Goal: Book appointment/travel/reservation

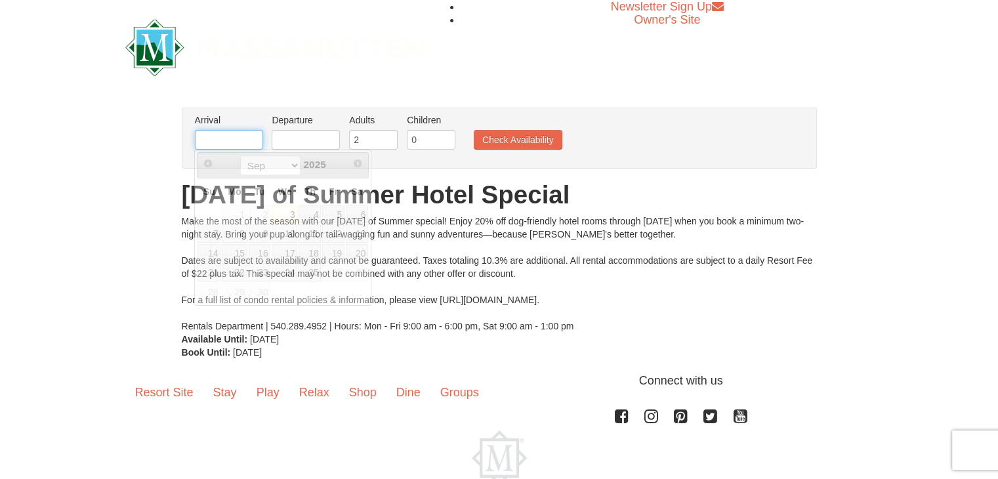
click at [237, 139] on input "text" at bounding box center [229, 140] width 68 height 20
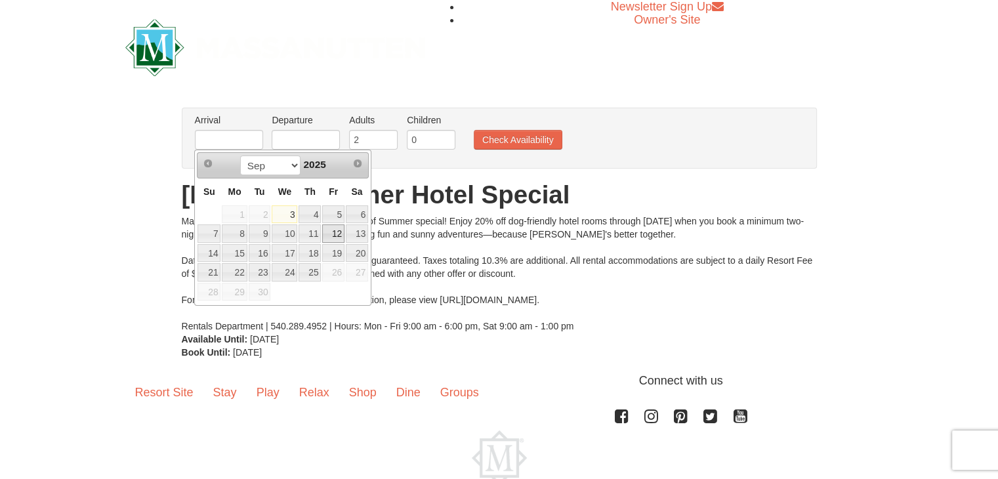
click at [336, 234] on link "12" at bounding box center [333, 233] width 22 height 18
type input "[DATE]"
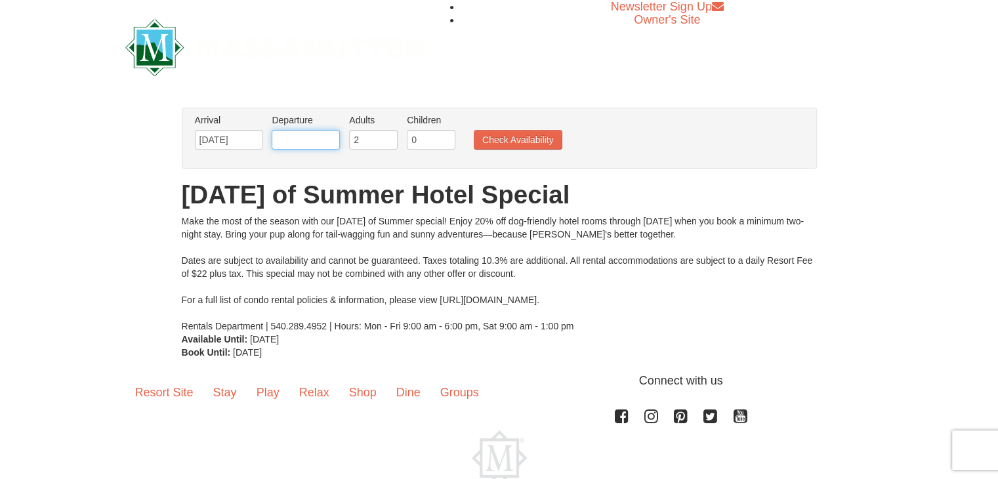
click at [305, 138] on input "text" at bounding box center [306, 140] width 68 height 20
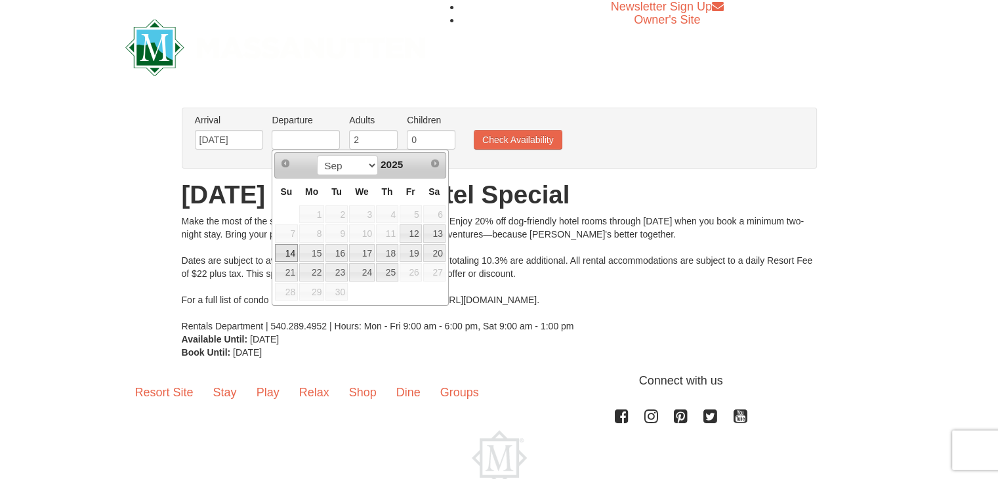
click at [282, 250] on link "14" at bounding box center [286, 253] width 23 height 18
type input "[DATE]"
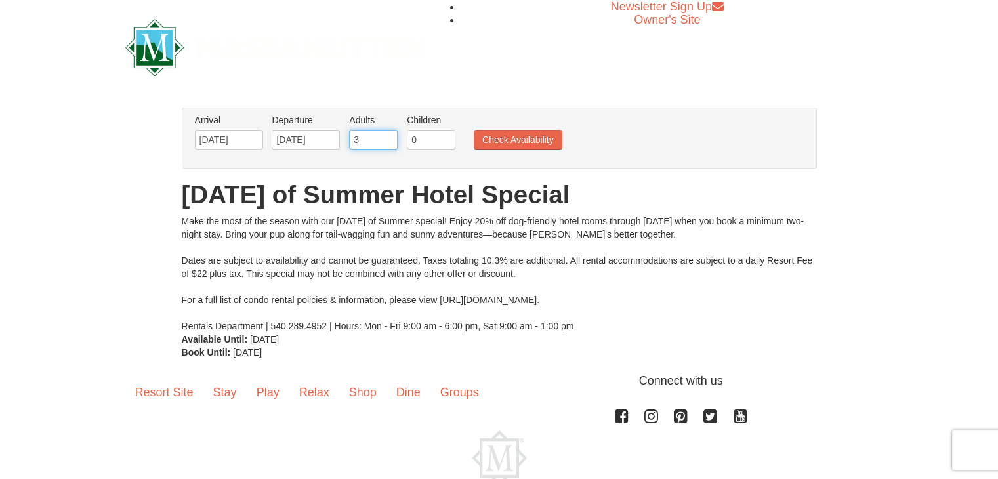
click at [387, 137] on input "3" at bounding box center [373, 140] width 49 height 20
click at [387, 137] on input "4" at bounding box center [373, 140] width 49 height 20
type input "5"
click at [387, 137] on input "5" at bounding box center [373, 140] width 49 height 20
click at [528, 146] on button "Check Availability" at bounding box center [518, 140] width 89 height 20
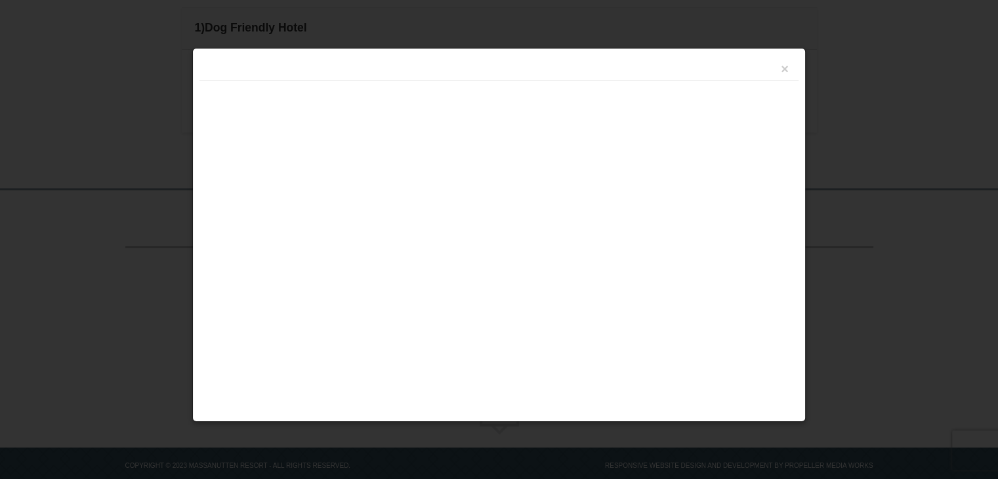
scroll to position [365, 0]
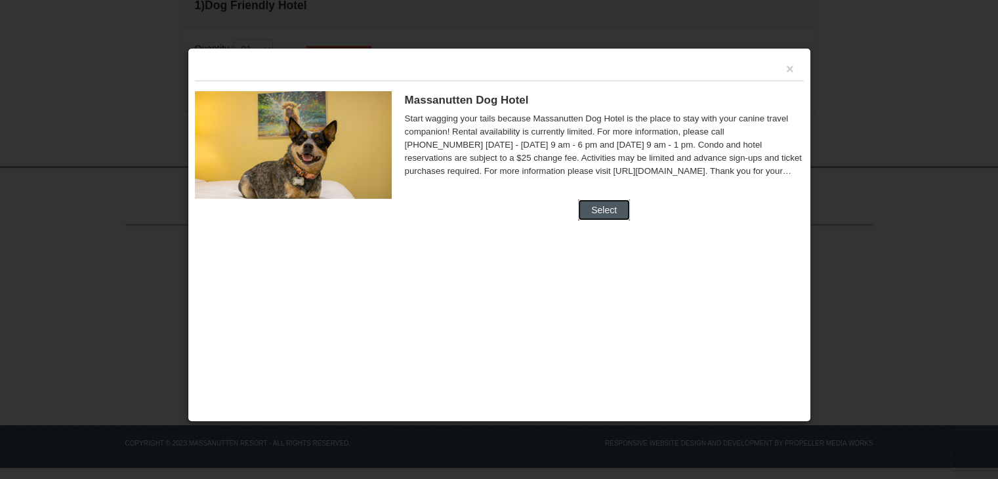
click at [597, 209] on button "Select" at bounding box center [604, 210] width 52 height 21
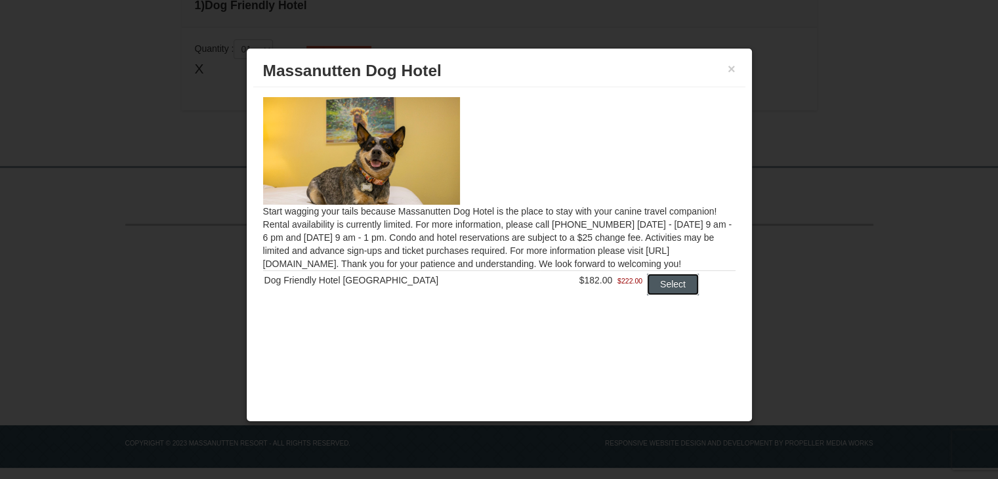
click at [659, 284] on button "Select" at bounding box center [673, 284] width 52 height 21
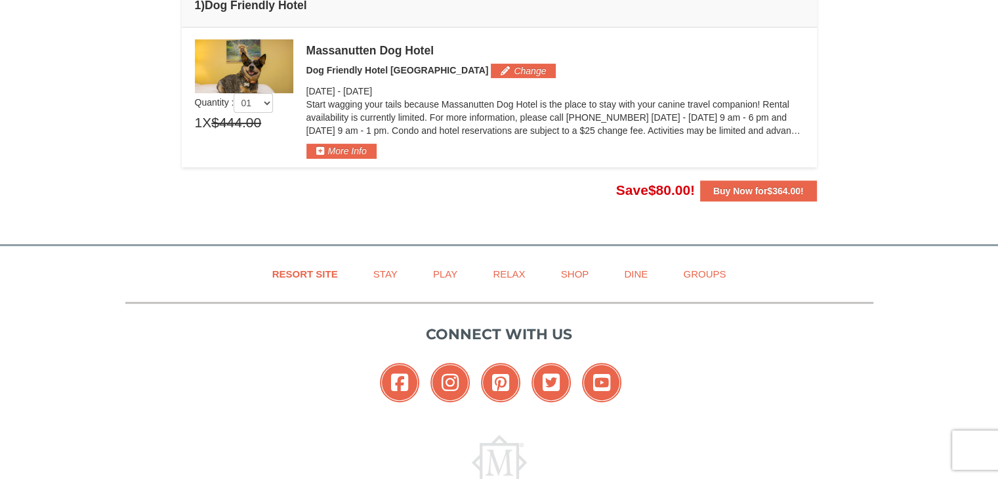
scroll to position [299, 0]
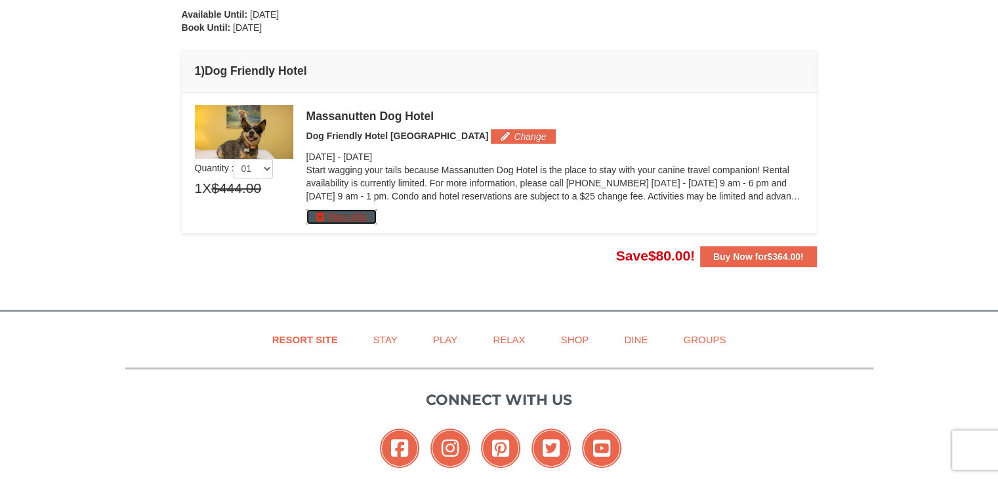
click at [334, 221] on button "More Info" at bounding box center [342, 216] width 70 height 14
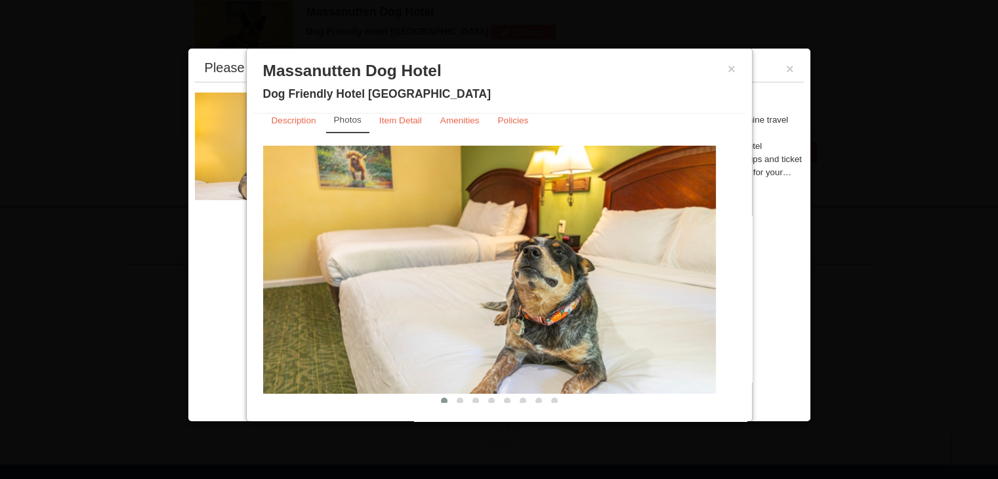
scroll to position [30, 0]
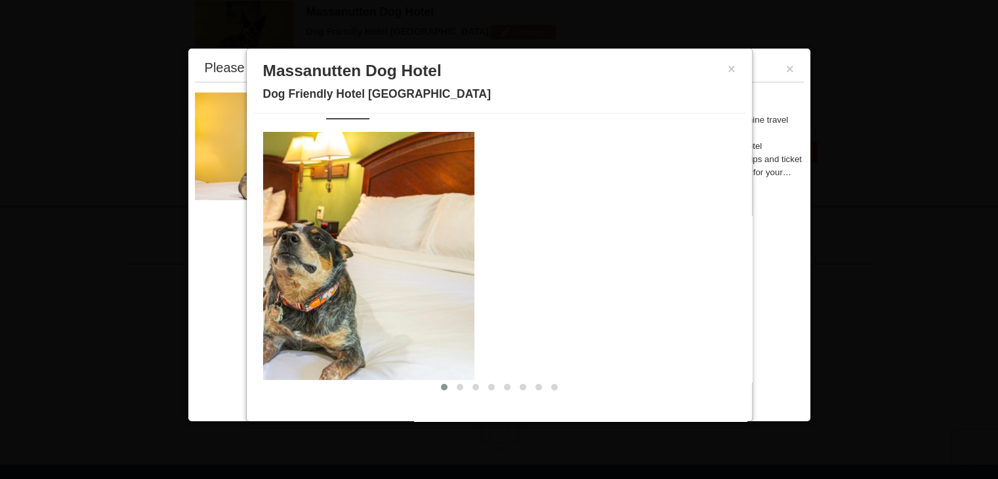
drag, startPoint x: 636, startPoint y: 265, endPoint x: 394, endPoint y: 263, distance: 241.6
click at [394, 263] on img at bounding box center [248, 256] width 453 height 248
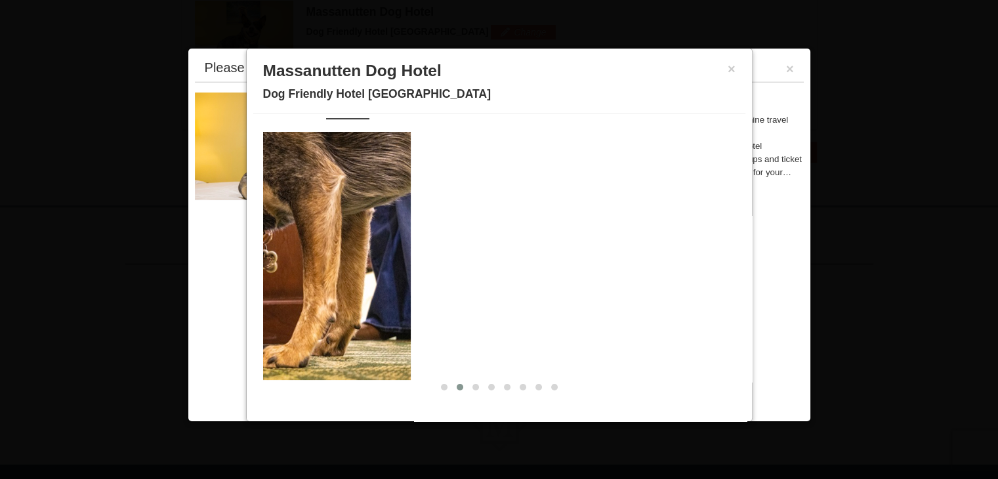
drag, startPoint x: 585, startPoint y: 278, endPoint x: 265, endPoint y: 268, distance: 320.5
click at [270, 268] on img at bounding box center [184, 256] width 453 height 248
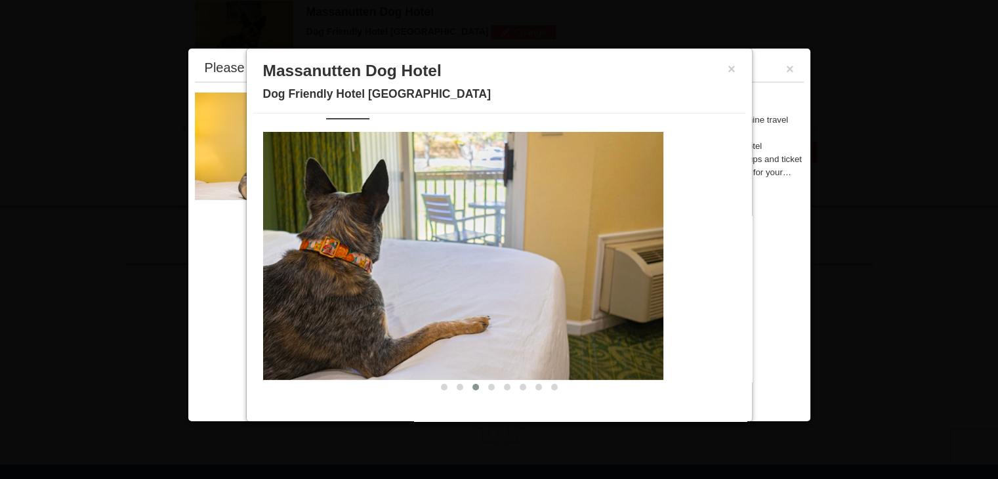
drag, startPoint x: 575, startPoint y: 286, endPoint x: 178, endPoint y: 288, distance: 397.1
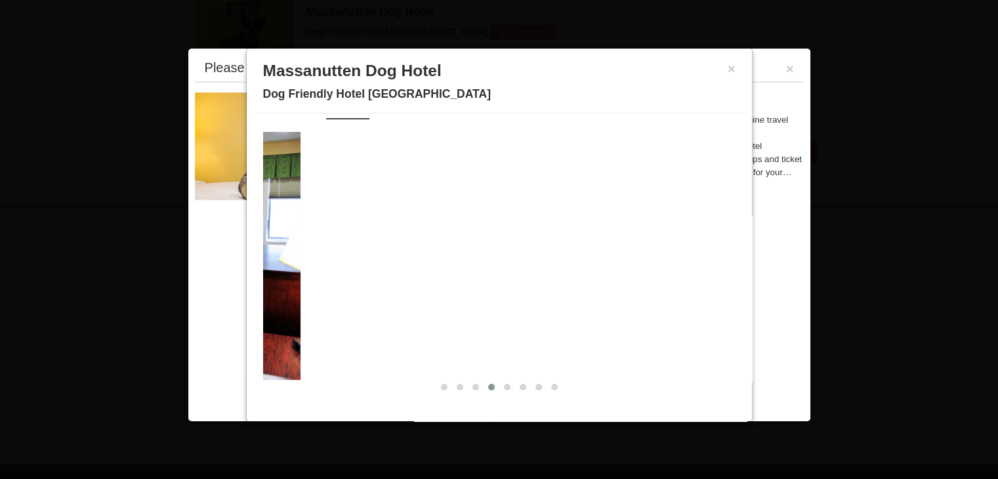
drag, startPoint x: 629, startPoint y: 300, endPoint x: 211, endPoint y: 307, distance: 418.2
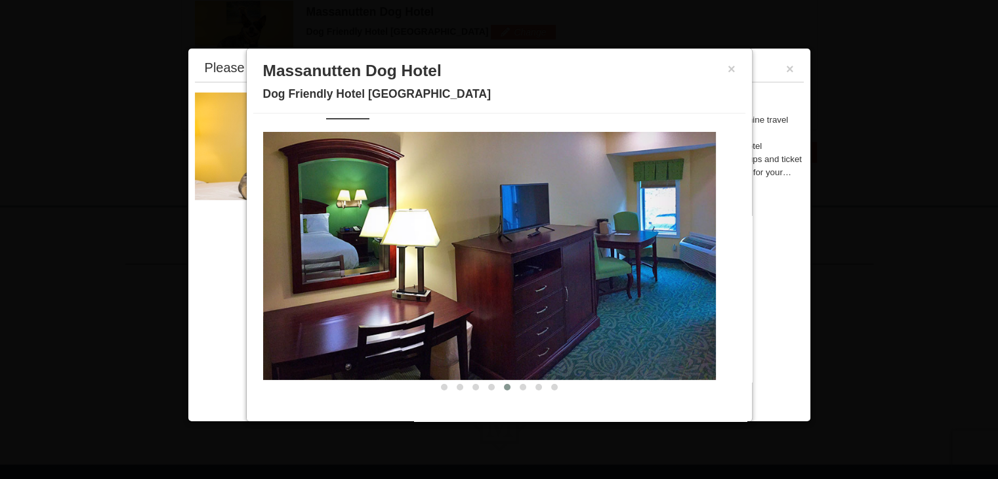
drag, startPoint x: 553, startPoint y: 311, endPoint x: 202, endPoint y: 310, distance: 351.2
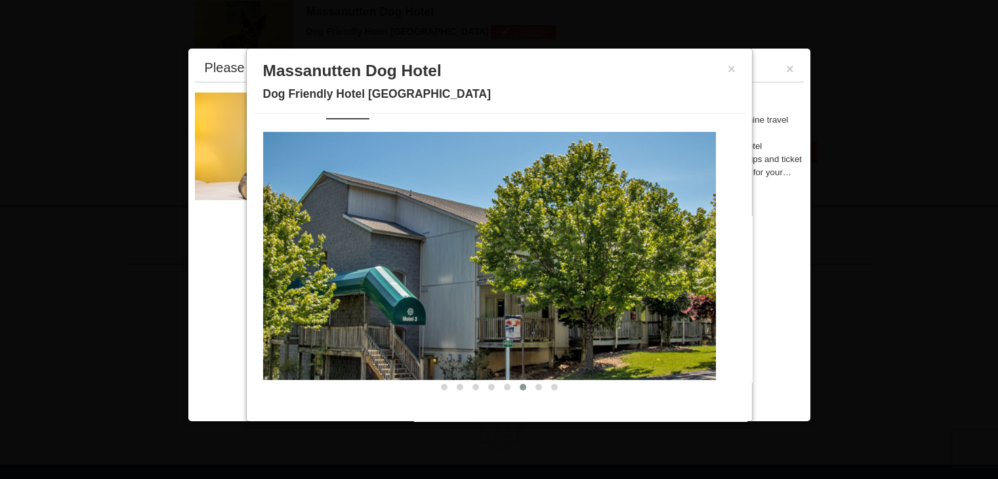
drag, startPoint x: 571, startPoint y: 321, endPoint x: 196, endPoint y: 285, distance: 376.5
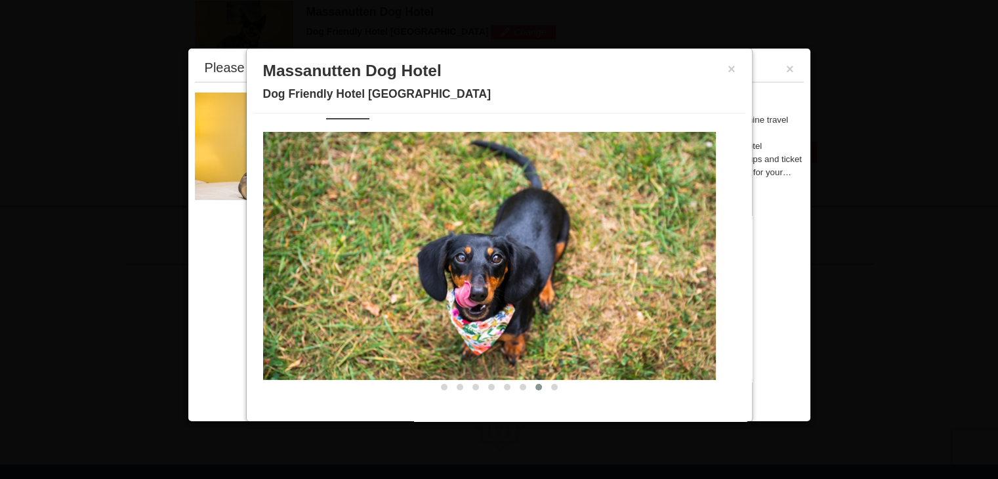
drag, startPoint x: 603, startPoint y: 297, endPoint x: 210, endPoint y: 297, distance: 392.5
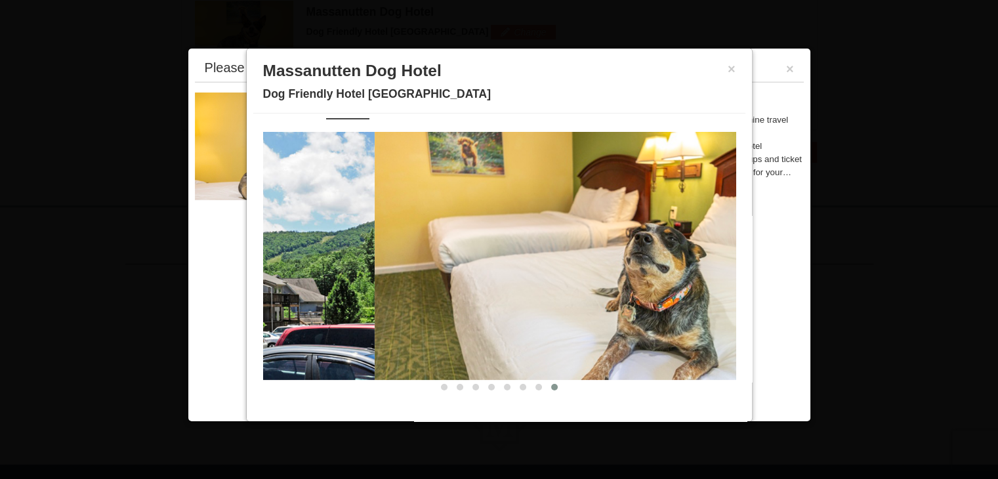
drag, startPoint x: 534, startPoint y: 295, endPoint x: 208, endPoint y: 294, distance: 326.2
click at [177, 294] on body "Browser Not Supported We notice you are using a browser which will not provide …" at bounding box center [499, 58] width 998 height 924
